Goal: Task Accomplishment & Management: Complete application form

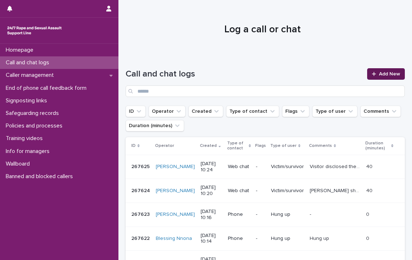
click at [379, 71] on span "Add New" at bounding box center [389, 73] width 21 height 5
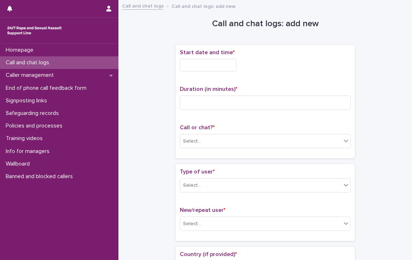
click at [233, 65] on input "text" at bounding box center [208, 65] width 57 height 13
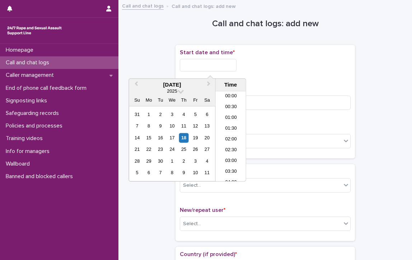
scroll to position [187, 0]
click at [227, 101] on li "09:00" at bounding box center [231, 104] width 31 height 11
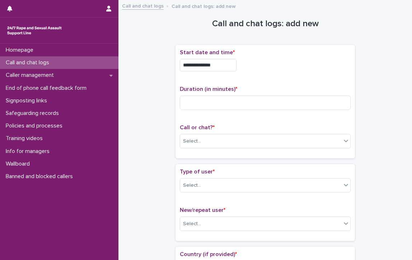
click at [228, 61] on input "**********" at bounding box center [208, 65] width 57 height 13
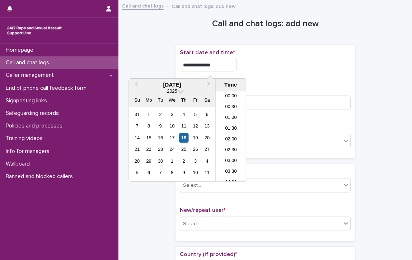
scroll to position [154, 0]
type input "**********"
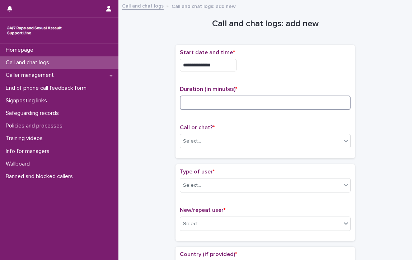
click at [303, 105] on input at bounding box center [265, 103] width 171 height 14
type input "**"
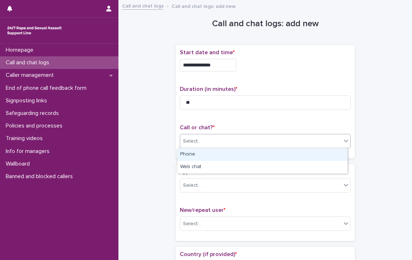
click at [253, 138] on div "Select..." at bounding box center [260, 141] width 161 height 12
click at [214, 155] on div "Phone" at bounding box center [262, 154] width 170 height 13
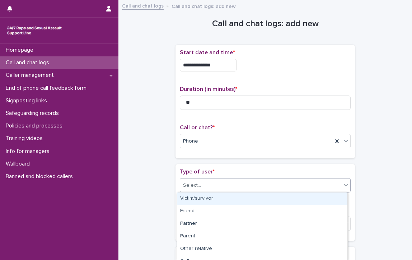
click at [217, 183] on div "Select..." at bounding box center [260, 186] width 161 height 12
click at [211, 198] on div "Victim/survivor" at bounding box center [262, 199] width 170 height 13
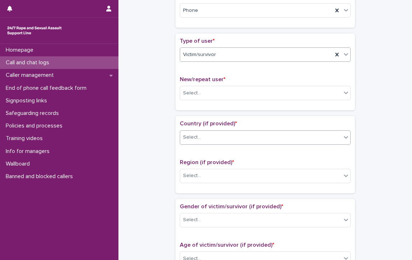
scroll to position [144, 0]
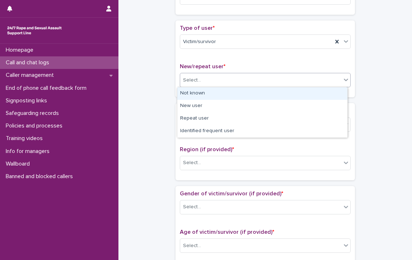
click at [194, 78] on div "Select..." at bounding box center [192, 81] width 18 height 8
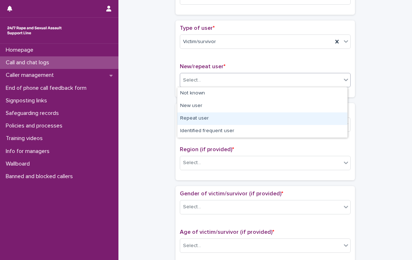
click at [222, 116] on div "Repeat user" at bounding box center [262, 118] width 170 height 13
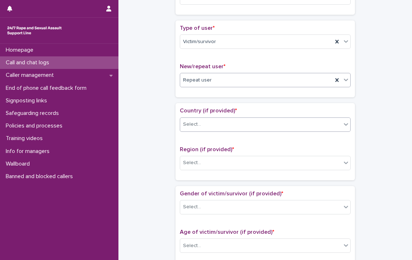
click at [228, 122] on div "Select..." at bounding box center [260, 125] width 161 height 12
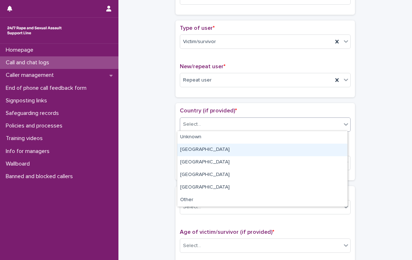
click at [214, 151] on div "[GEOGRAPHIC_DATA]" at bounding box center [262, 150] width 170 height 13
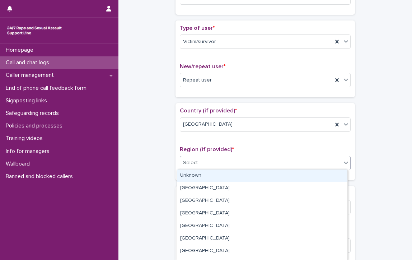
click at [214, 160] on div "Select..." at bounding box center [260, 163] width 161 height 12
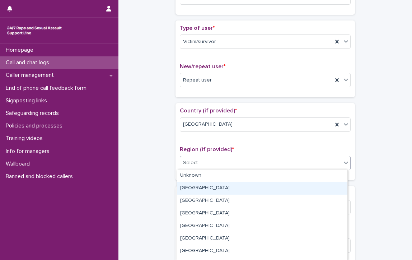
click at [213, 189] on div "[GEOGRAPHIC_DATA]" at bounding box center [262, 188] width 170 height 13
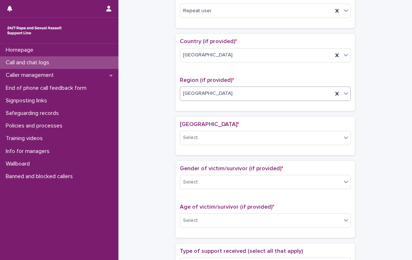
scroll to position [309, 0]
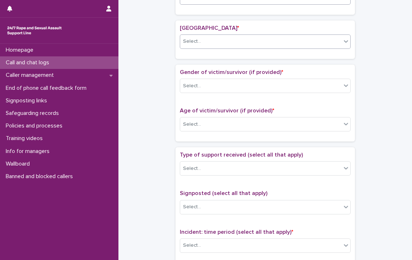
click at [196, 38] on div "Select..." at bounding box center [192, 42] width 18 height 8
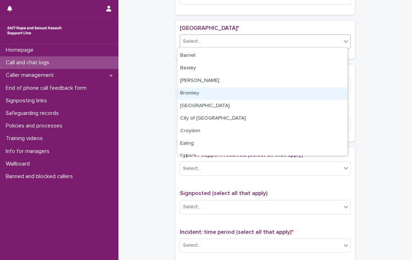
scroll to position [36, 0]
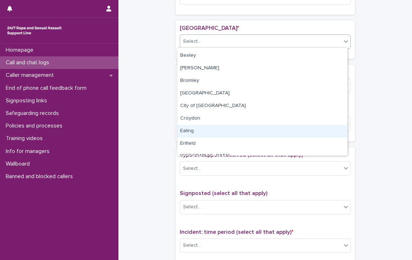
click at [200, 131] on div "Ealing" at bounding box center [262, 131] width 170 height 13
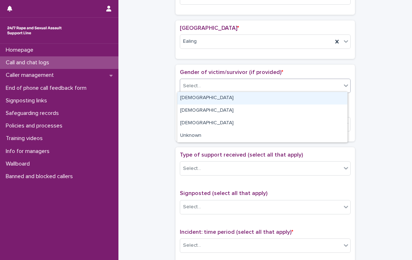
click at [206, 82] on div "Select..." at bounding box center [260, 86] width 161 height 12
click at [207, 97] on div "[DEMOGRAPHIC_DATA]" at bounding box center [262, 98] width 170 height 13
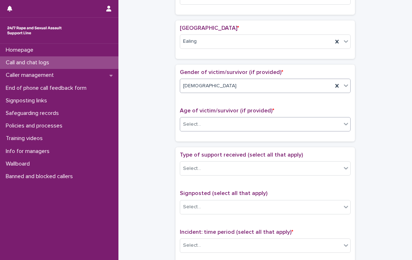
click at [217, 119] on div "Select..." at bounding box center [260, 125] width 161 height 12
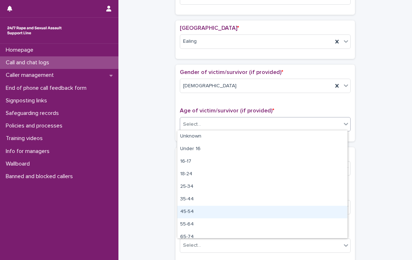
click at [190, 209] on div "45-54" at bounding box center [262, 212] width 170 height 13
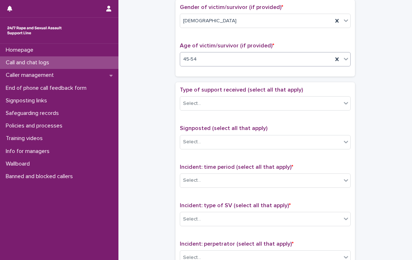
scroll to position [381, 0]
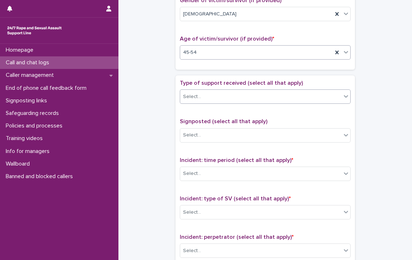
click at [217, 93] on div "Select..." at bounding box center [260, 97] width 161 height 12
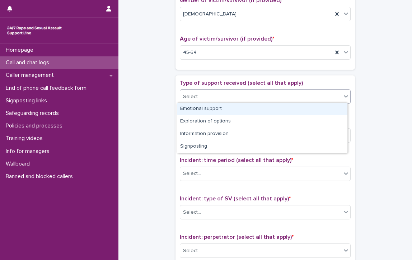
click at [215, 109] on div "Emotional support" at bounding box center [262, 109] width 170 height 13
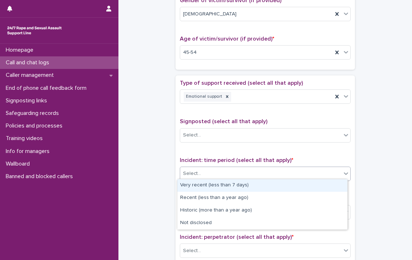
click at [228, 170] on div "Select..." at bounding box center [260, 174] width 161 height 12
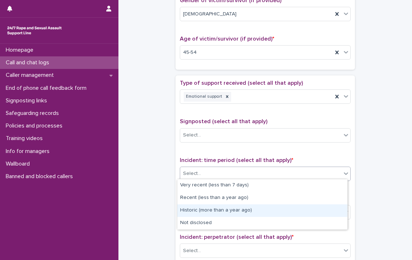
click at [246, 209] on div "Historic (more than a year ago)" at bounding box center [262, 210] width 170 height 13
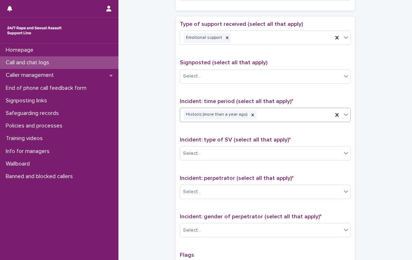
scroll to position [453, 0]
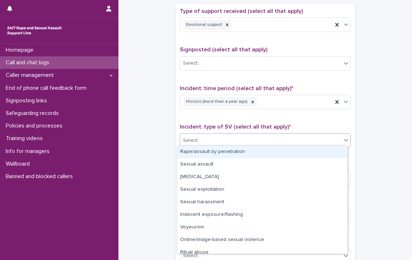
click at [253, 137] on div "Select..." at bounding box center [260, 141] width 161 height 12
click at [252, 151] on div "Rape/assault by penetration" at bounding box center [262, 152] width 170 height 13
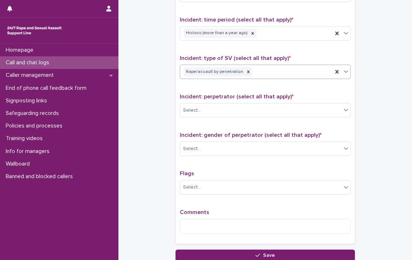
scroll to position [525, 0]
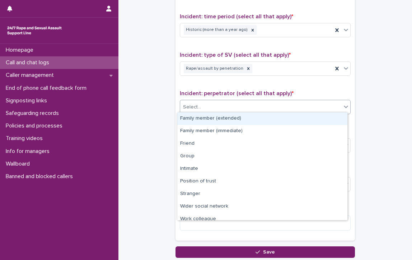
click at [245, 108] on div "Select..." at bounding box center [260, 107] width 161 height 12
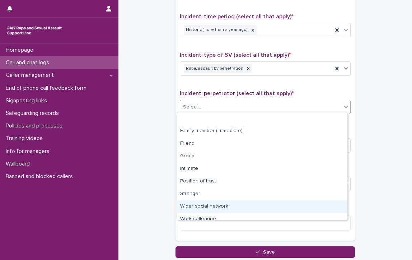
scroll to position [30, 0]
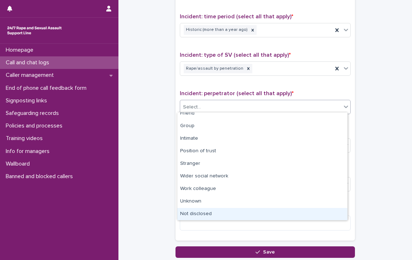
click at [236, 213] on div "Not disclosed" at bounding box center [262, 214] width 170 height 13
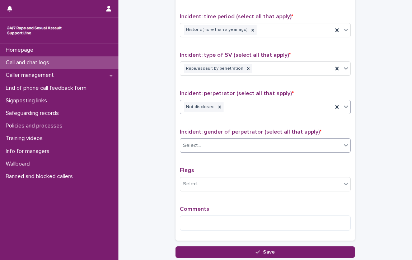
click at [226, 140] on div "Select..." at bounding box center [260, 146] width 161 height 12
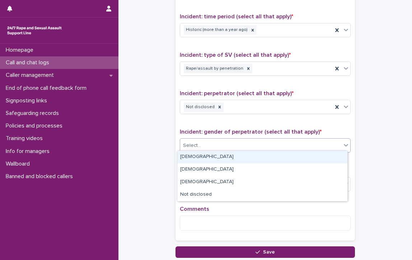
click at [189, 158] on div "[DEMOGRAPHIC_DATA]" at bounding box center [262, 157] width 170 height 13
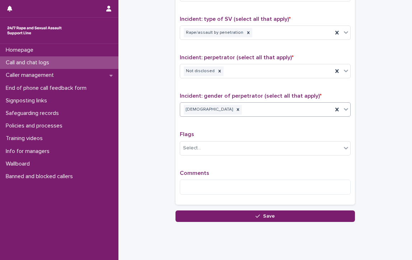
scroll to position [577, 0]
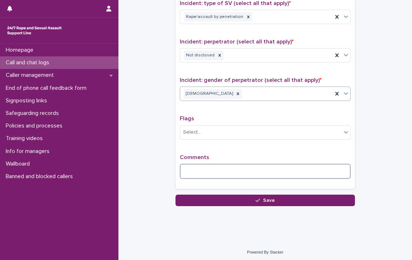
click at [239, 166] on textarea at bounding box center [265, 171] width 171 height 15
click at [260, 172] on textarea "**********" at bounding box center [265, 171] width 171 height 15
click at [286, 168] on textarea "**********" at bounding box center [265, 171] width 171 height 15
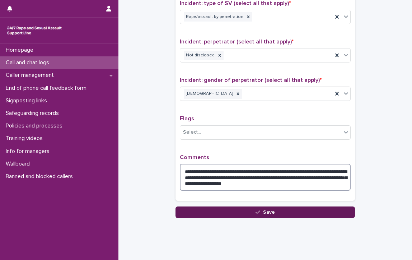
type textarea "**********"
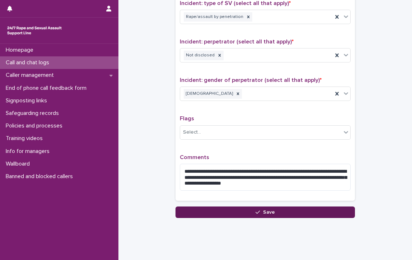
click at [283, 208] on button "Save" at bounding box center [266, 212] width 180 height 11
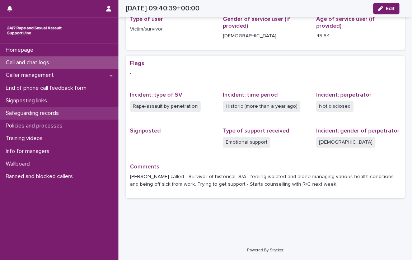
scroll to position [101, 0]
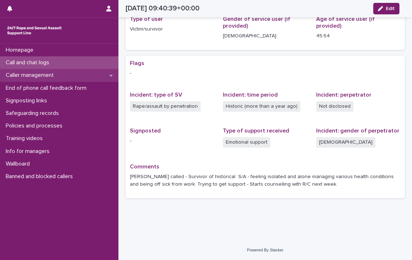
click at [50, 73] on p "Caller management" at bounding box center [31, 75] width 57 height 7
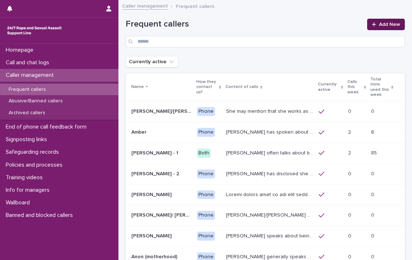
click at [393, 23] on span "Add New" at bounding box center [389, 24] width 21 height 5
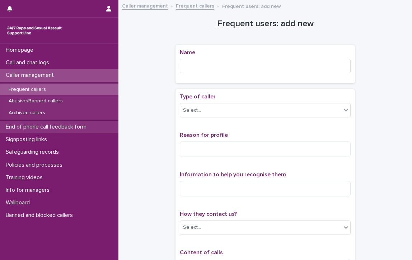
click at [81, 124] on p "End of phone call feedback form" at bounding box center [47, 127] width 89 height 7
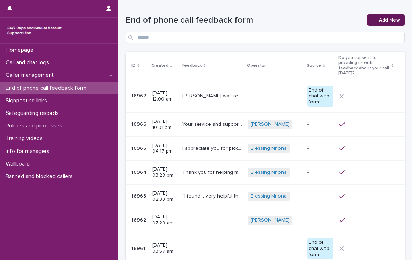
click at [383, 18] on span "Add New" at bounding box center [389, 20] width 21 height 5
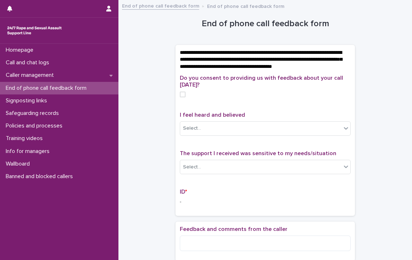
click at [180, 97] on span at bounding box center [183, 95] width 6 height 6
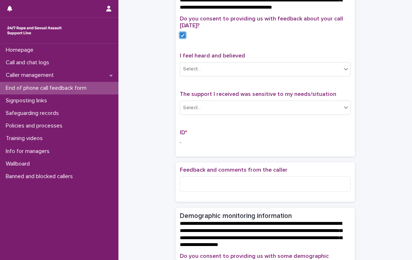
scroll to position [72, 0]
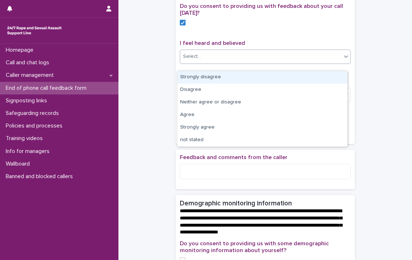
click at [343, 60] on icon at bounding box center [346, 56] width 7 height 7
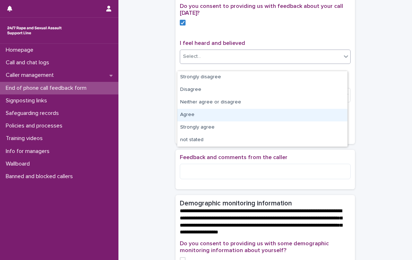
click at [196, 114] on div "Agree" at bounding box center [262, 115] width 170 height 13
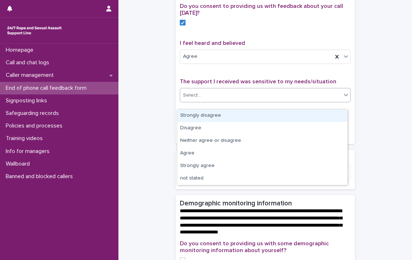
click at [346, 98] on icon at bounding box center [346, 94] width 7 height 7
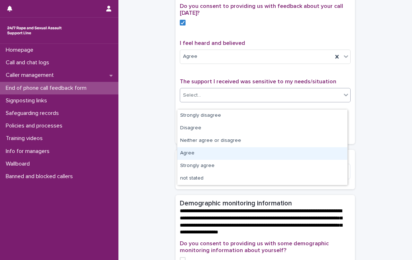
click at [191, 153] on div "Agree" at bounding box center [262, 153] width 170 height 13
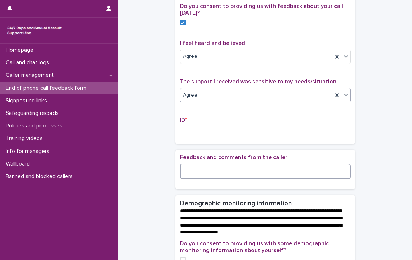
click at [263, 175] on textarea at bounding box center [265, 171] width 171 height 15
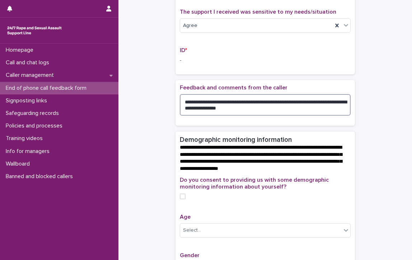
scroll to position [216, 0]
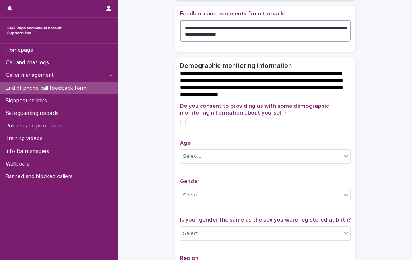
click at [181, 125] on span at bounding box center [183, 123] width 6 height 6
type textarea "**********"
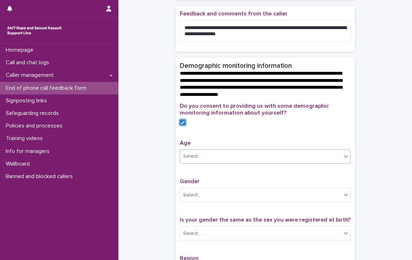
click at [214, 162] on div "Select..." at bounding box center [260, 157] width 161 height 12
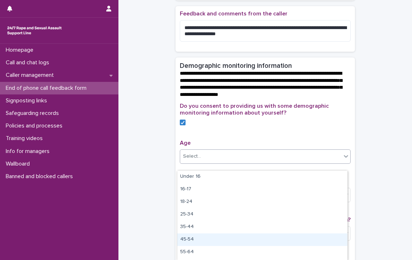
click at [188, 237] on div "45-54" at bounding box center [262, 240] width 170 height 13
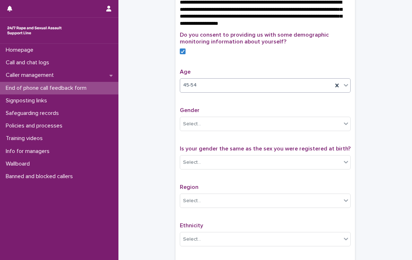
scroll to position [323, 0]
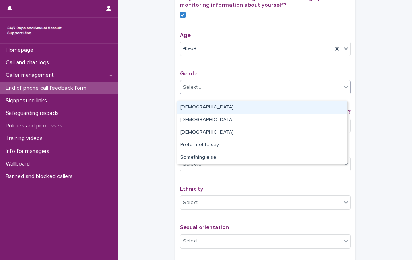
click at [200, 90] on div "Select..." at bounding box center [260, 88] width 161 height 12
click at [193, 105] on div "[DEMOGRAPHIC_DATA]" at bounding box center [262, 107] width 170 height 13
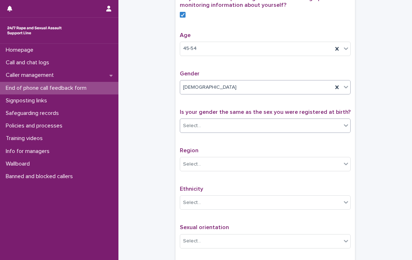
click at [200, 132] on div "Select..." at bounding box center [260, 126] width 161 height 12
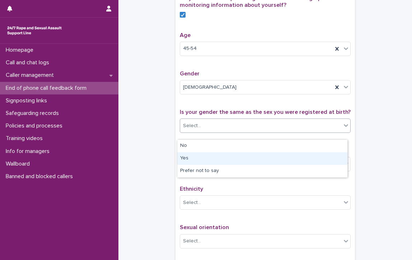
click at [196, 158] on div "Yes" at bounding box center [262, 158] width 170 height 13
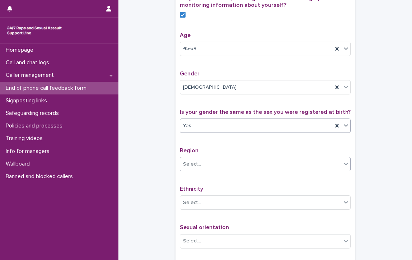
click at [199, 170] on div "Select..." at bounding box center [260, 164] width 161 height 12
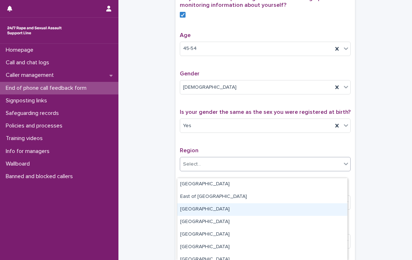
click at [209, 208] on div "[GEOGRAPHIC_DATA]" at bounding box center [262, 209] width 170 height 13
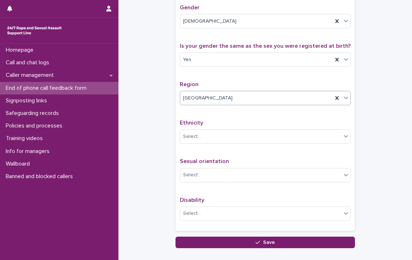
scroll to position [431, 0]
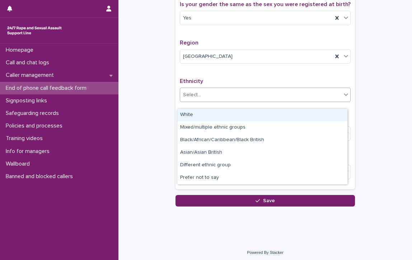
click at [205, 98] on div "Select..." at bounding box center [260, 95] width 161 height 12
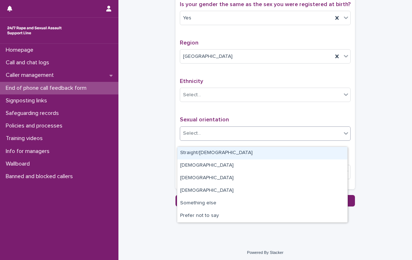
click at [247, 139] on div "Select..." at bounding box center [260, 134] width 161 height 12
click at [222, 152] on div "Straight/[DEMOGRAPHIC_DATA]" at bounding box center [262, 153] width 170 height 13
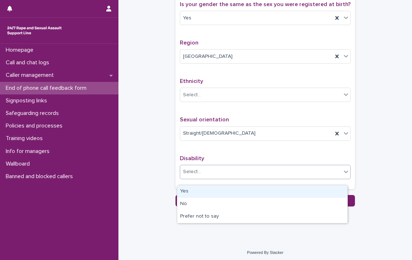
click at [209, 178] on div "Select..." at bounding box center [260, 172] width 161 height 12
click at [204, 188] on div "Yes" at bounding box center [262, 191] width 170 height 13
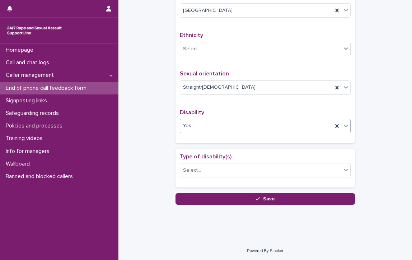
scroll to position [484, 0]
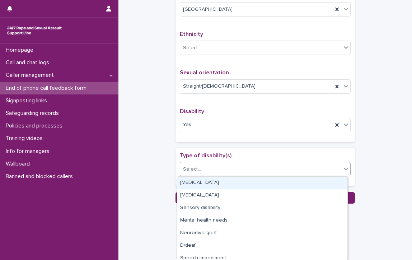
click at [240, 166] on div "Select..." at bounding box center [260, 169] width 161 height 12
click at [213, 180] on div "[MEDICAL_DATA]" at bounding box center [262, 183] width 170 height 13
click at [265, 165] on div "[MEDICAL_DATA]" at bounding box center [256, 169] width 153 height 13
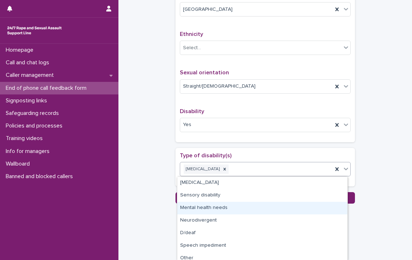
click at [221, 208] on div "Mental health needs" at bounding box center [262, 208] width 170 height 13
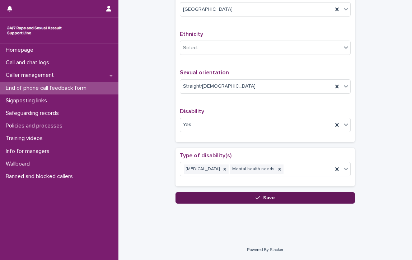
click at [310, 197] on button "Save" at bounding box center [266, 197] width 180 height 11
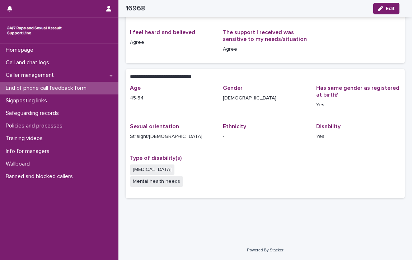
scroll to position [87, 0]
click at [30, 61] on p "Call and chat logs" at bounding box center [29, 62] width 52 height 7
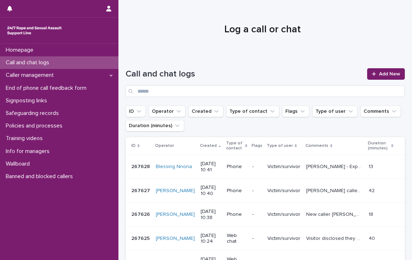
click at [24, 63] on p "Call and chat logs" at bounding box center [29, 62] width 52 height 7
click at [60, 60] on div "Call and chat logs" at bounding box center [59, 62] width 119 height 13
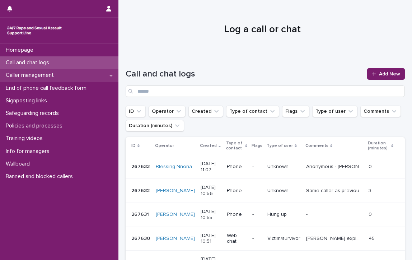
click at [24, 72] on p "Caller management" at bounding box center [31, 75] width 57 height 7
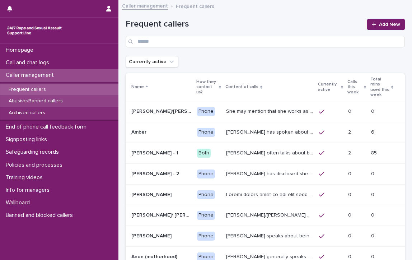
click at [59, 100] on p "Abusive/Banned callers" at bounding box center [36, 101] width 66 height 6
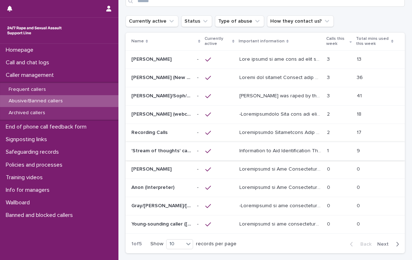
scroll to position [72, 0]
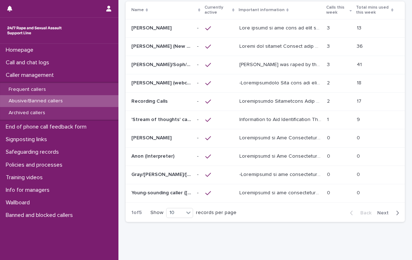
click at [382, 211] on span "Next" at bounding box center [386, 213] width 16 height 5
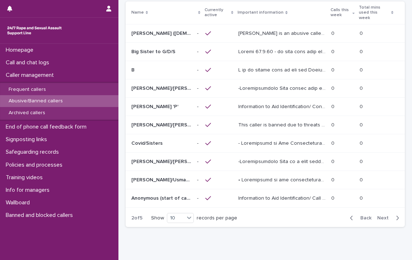
click at [378, 216] on span "Next" at bounding box center [386, 218] width 16 height 5
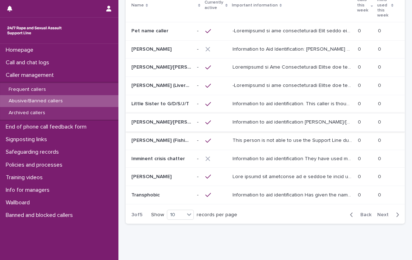
scroll to position [94, 0]
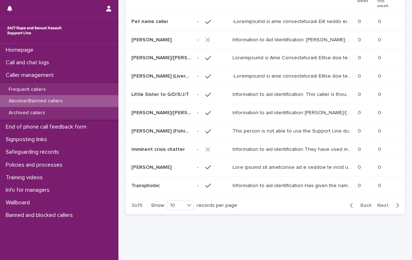
click at [378, 203] on span "Next" at bounding box center [386, 205] width 16 height 5
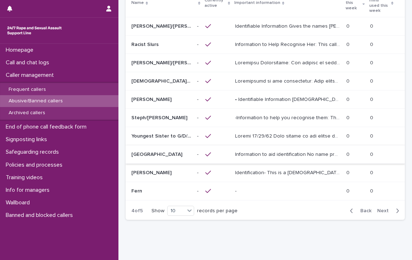
scroll to position [97, 0]
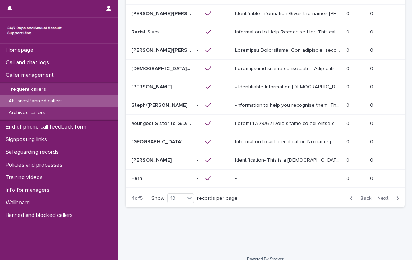
click at [379, 196] on span "Next" at bounding box center [386, 198] width 16 height 5
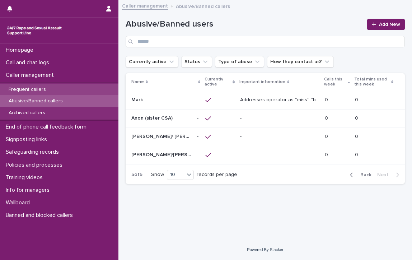
click at [32, 87] on p "Frequent callers" at bounding box center [27, 90] width 49 height 6
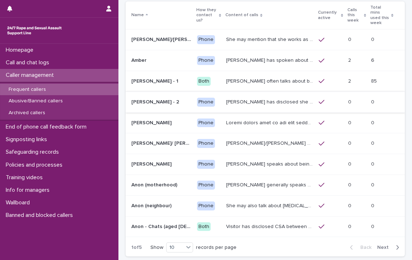
scroll to position [108, 0]
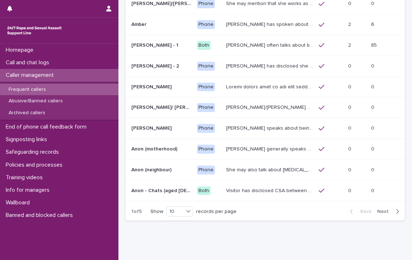
click at [378, 209] on span "Next" at bounding box center [386, 211] width 16 height 5
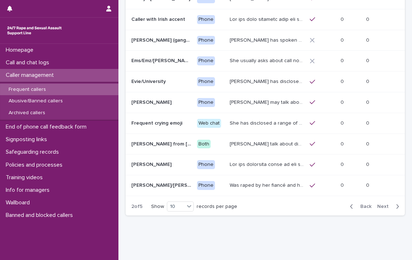
click at [382, 204] on span "Next" at bounding box center [386, 206] width 16 height 5
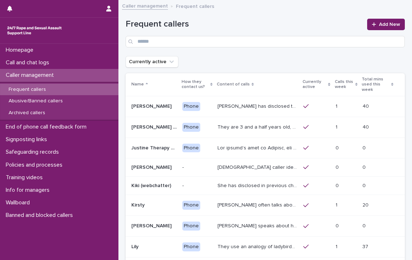
click at [53, 87] on div "Frequent callers" at bounding box center [59, 90] width 119 height 12
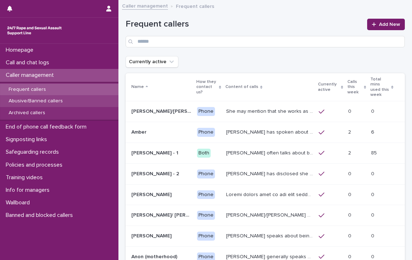
click at [29, 97] on div "Abusive/Banned callers" at bounding box center [59, 101] width 119 height 12
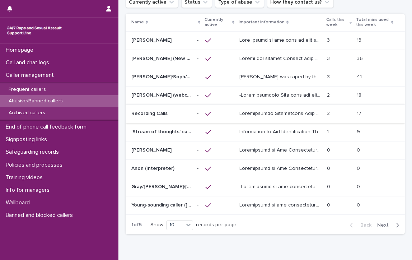
scroll to position [72, 0]
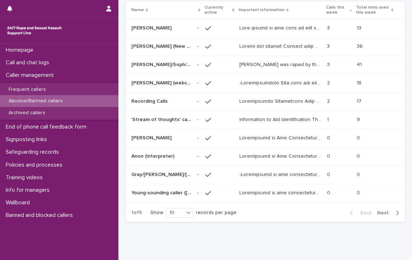
click at [379, 211] on span "Next" at bounding box center [386, 213] width 16 height 5
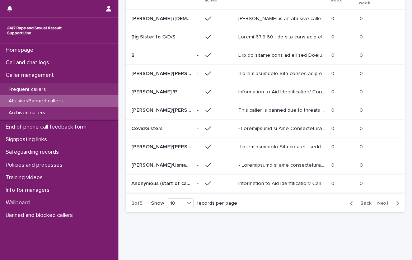
scroll to position [95, 0]
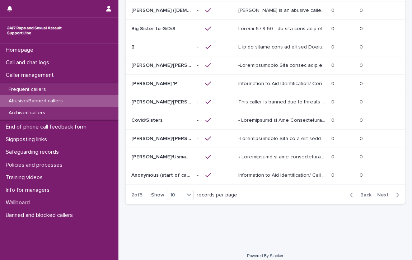
click at [382, 193] on span "Next" at bounding box center [386, 195] width 16 height 5
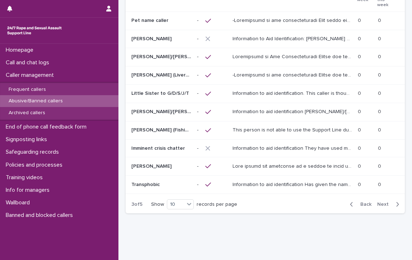
scroll to position [94, 0]
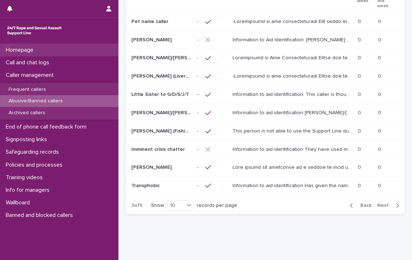
click at [16, 49] on p "Homepage" at bounding box center [21, 50] width 36 height 7
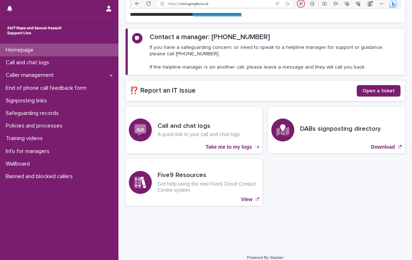
scroll to position [61, 0]
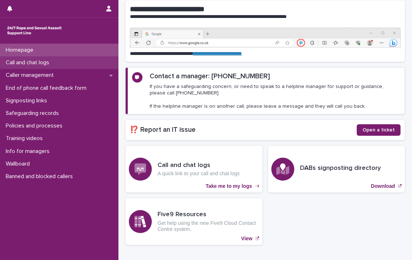
click at [32, 60] on p "Call and chat logs" at bounding box center [29, 62] width 52 height 7
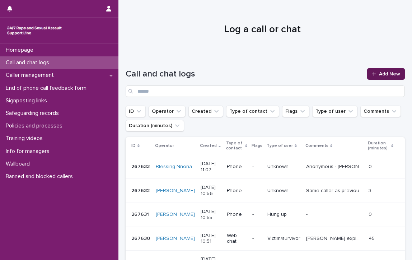
click at [381, 71] on span "Add New" at bounding box center [389, 73] width 21 height 5
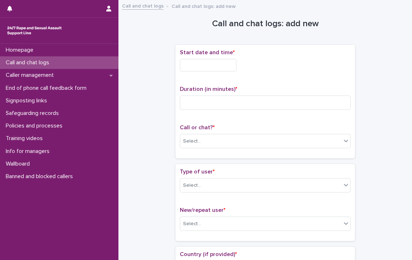
click at [220, 66] on input "text" at bounding box center [208, 65] width 57 height 13
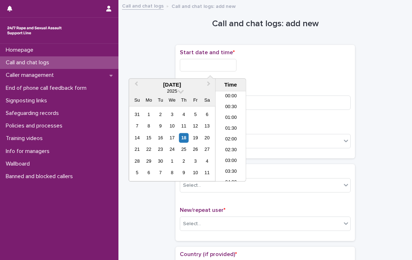
scroll to position [198, 0]
click at [230, 124] on li "10:30" at bounding box center [231, 125] width 31 height 11
click at [230, 67] on input "**********" at bounding box center [208, 65] width 57 height 13
type input "**********"
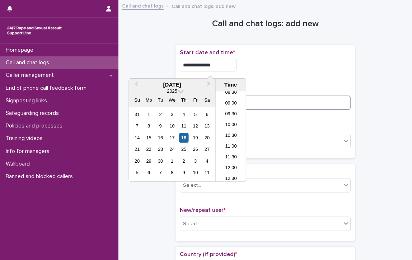
click at [290, 100] on input at bounding box center [265, 103] width 171 height 14
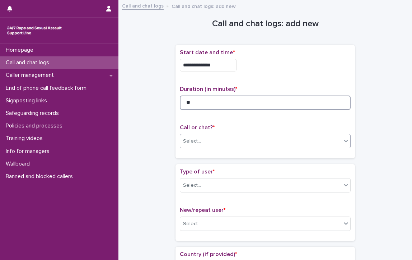
type input "**"
click at [244, 139] on div "Select..." at bounding box center [260, 141] width 161 height 12
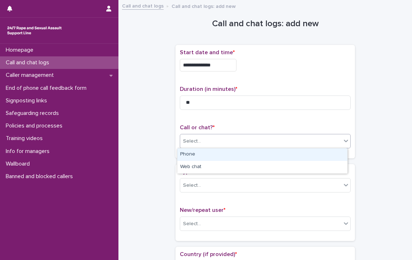
click at [181, 152] on div "Phone" at bounding box center [262, 154] width 170 height 13
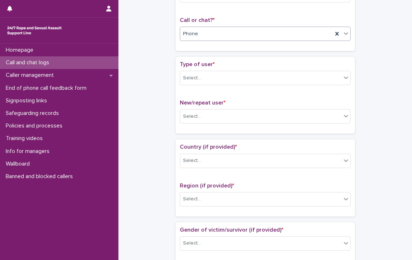
scroll to position [108, 0]
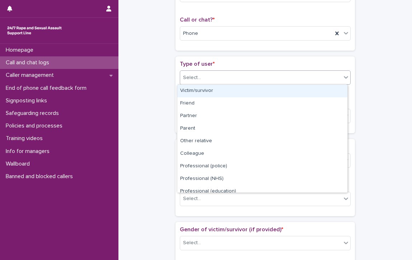
click at [233, 74] on div "Select..." at bounding box center [260, 78] width 161 height 12
click at [236, 88] on div "Victim/survivor" at bounding box center [262, 91] width 170 height 13
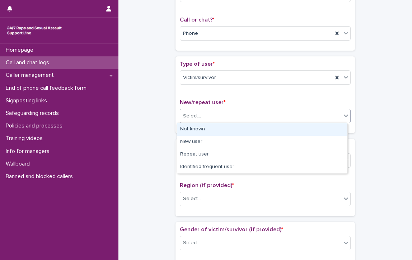
click at [222, 114] on div "Select..." at bounding box center [260, 116] width 161 height 12
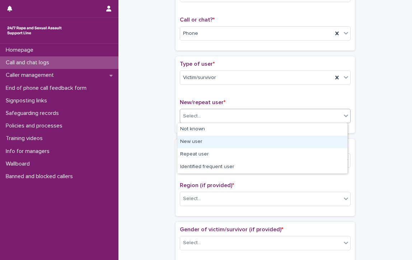
click at [195, 142] on div "New user" at bounding box center [262, 142] width 170 height 13
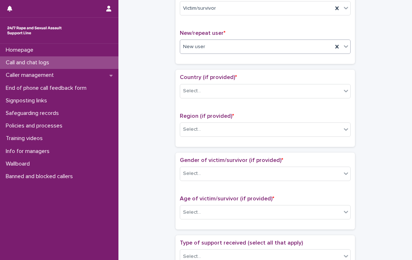
scroll to position [180, 0]
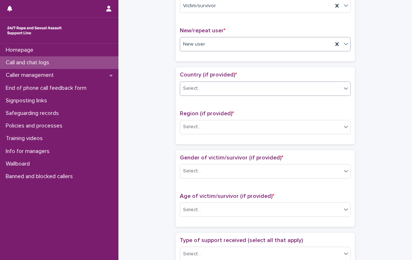
click at [197, 83] on div "Select..." at bounding box center [260, 89] width 161 height 12
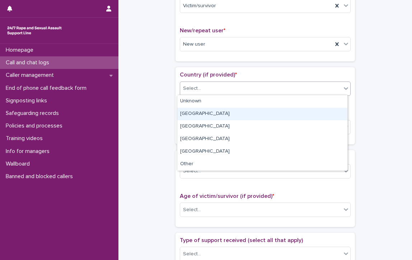
click at [194, 115] on div "[GEOGRAPHIC_DATA]" at bounding box center [262, 114] width 170 height 13
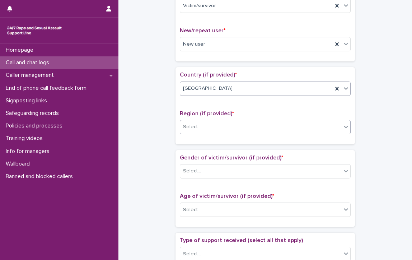
click at [202, 125] on div "Select..." at bounding box center [260, 127] width 161 height 12
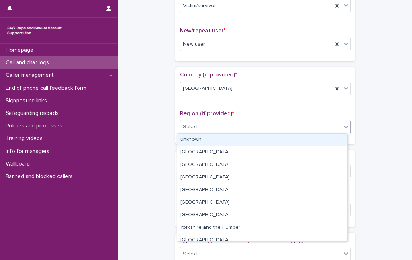
click at [208, 139] on div "Unknown" at bounding box center [262, 140] width 170 height 13
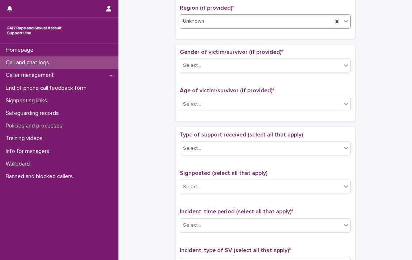
scroll to position [287, 0]
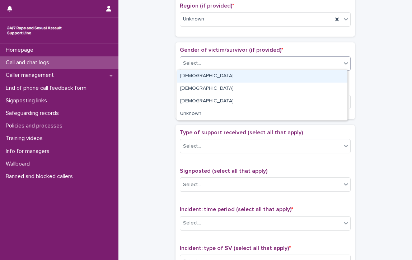
click at [208, 58] on div "Select..." at bounding box center [260, 63] width 161 height 12
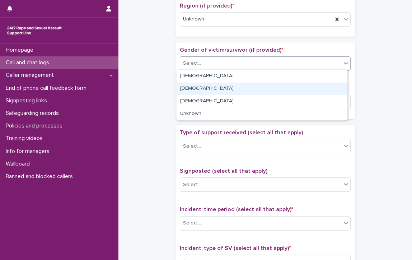
click at [207, 86] on div "[DEMOGRAPHIC_DATA]" at bounding box center [262, 89] width 170 height 13
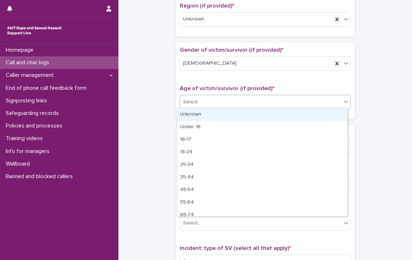
click at [208, 102] on div "Select..." at bounding box center [260, 102] width 161 height 12
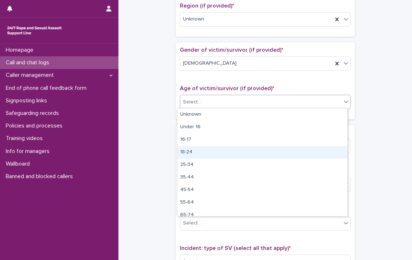
click at [194, 150] on div "18-24" at bounding box center [262, 152] width 170 height 13
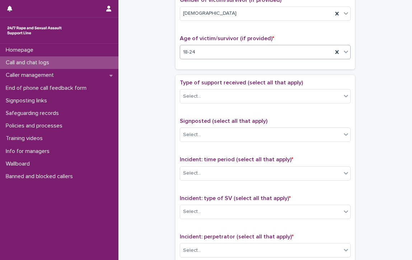
scroll to position [359, 0]
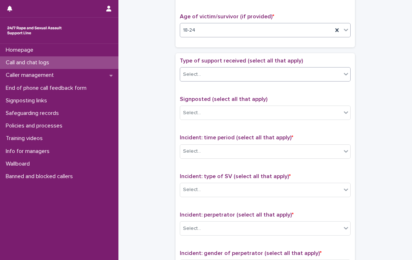
click at [206, 73] on div "Select..." at bounding box center [260, 75] width 161 height 12
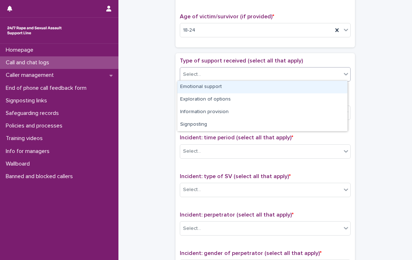
click at [208, 87] on div "Emotional support" at bounding box center [262, 87] width 170 height 13
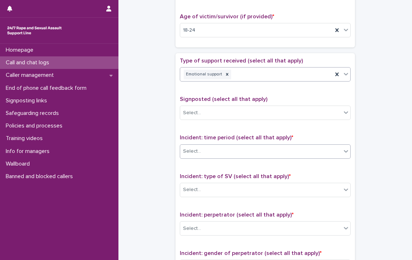
click at [221, 148] on div "Select..." at bounding box center [260, 152] width 161 height 12
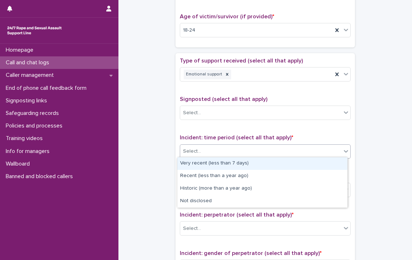
click at [242, 162] on div "Very recent (less than 7 days)" at bounding box center [262, 163] width 170 height 13
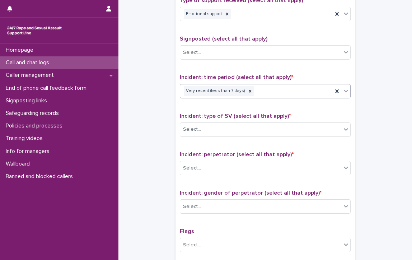
scroll to position [431, 0]
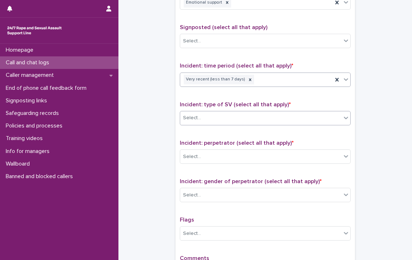
click at [231, 114] on div "Select..." at bounding box center [260, 118] width 161 height 12
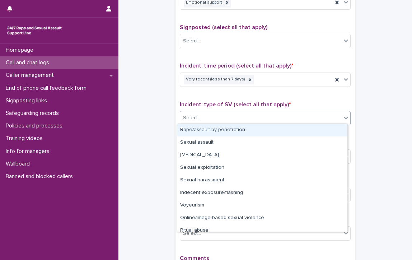
click at [235, 128] on div "Rape/assault by penetration" at bounding box center [262, 130] width 170 height 13
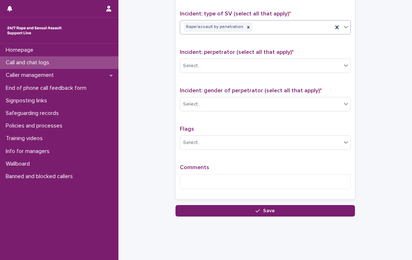
scroll to position [533, 0]
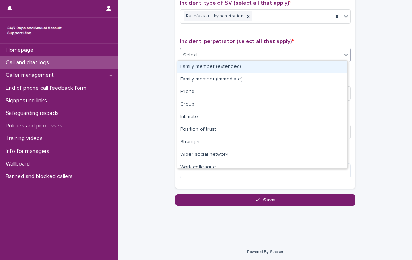
click at [217, 53] on div "Select..." at bounding box center [260, 55] width 161 height 12
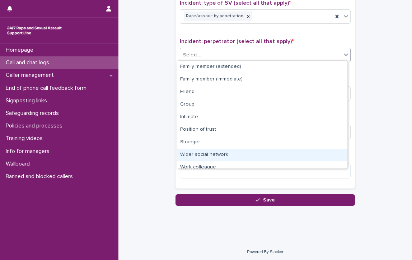
click at [268, 152] on div "Wider social network" at bounding box center [262, 155] width 170 height 13
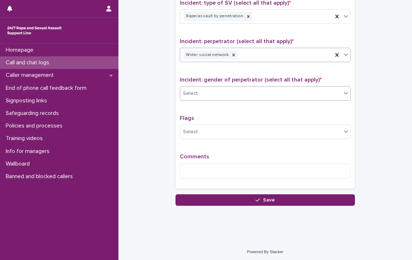
click at [208, 88] on div "Select..." at bounding box center [260, 94] width 161 height 12
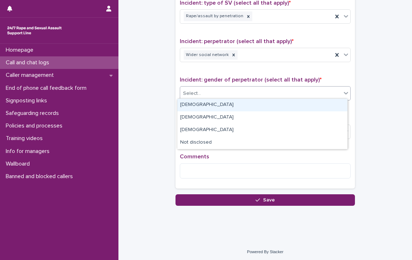
click at [203, 102] on div "[DEMOGRAPHIC_DATA]" at bounding box center [262, 105] width 170 height 13
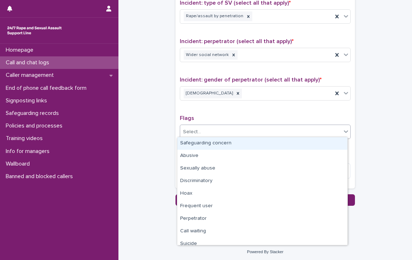
click at [220, 128] on div "Select..." at bounding box center [260, 132] width 161 height 12
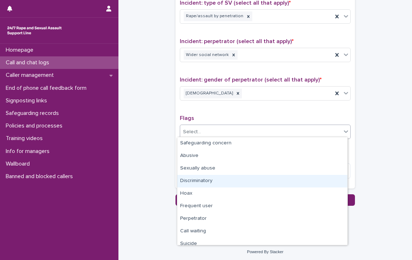
scroll to position [43, 0]
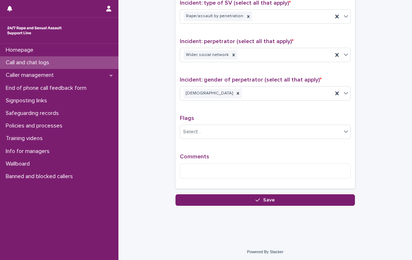
click at [218, 168] on textarea at bounding box center [265, 170] width 171 height 15
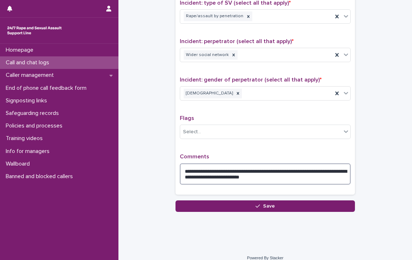
click at [313, 177] on textarea "**********" at bounding box center [265, 174] width 171 height 22
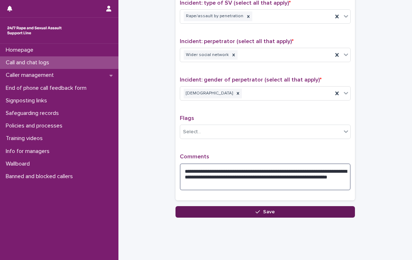
type textarea "**********"
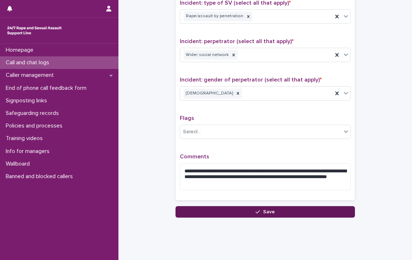
click at [308, 212] on button "Save" at bounding box center [266, 211] width 180 height 11
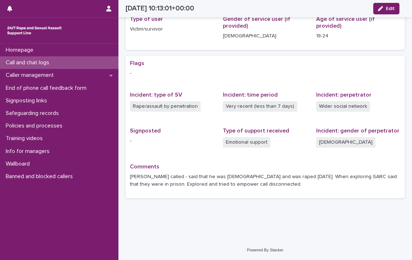
scroll to position [101, 0]
click at [20, 60] on p "Call and chat logs" at bounding box center [29, 62] width 52 height 7
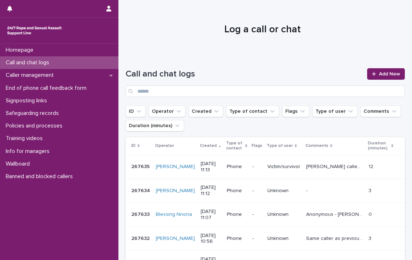
click at [30, 61] on p "Call and chat logs" at bounding box center [29, 62] width 52 height 7
